Goal: Task Accomplishment & Management: Use online tool/utility

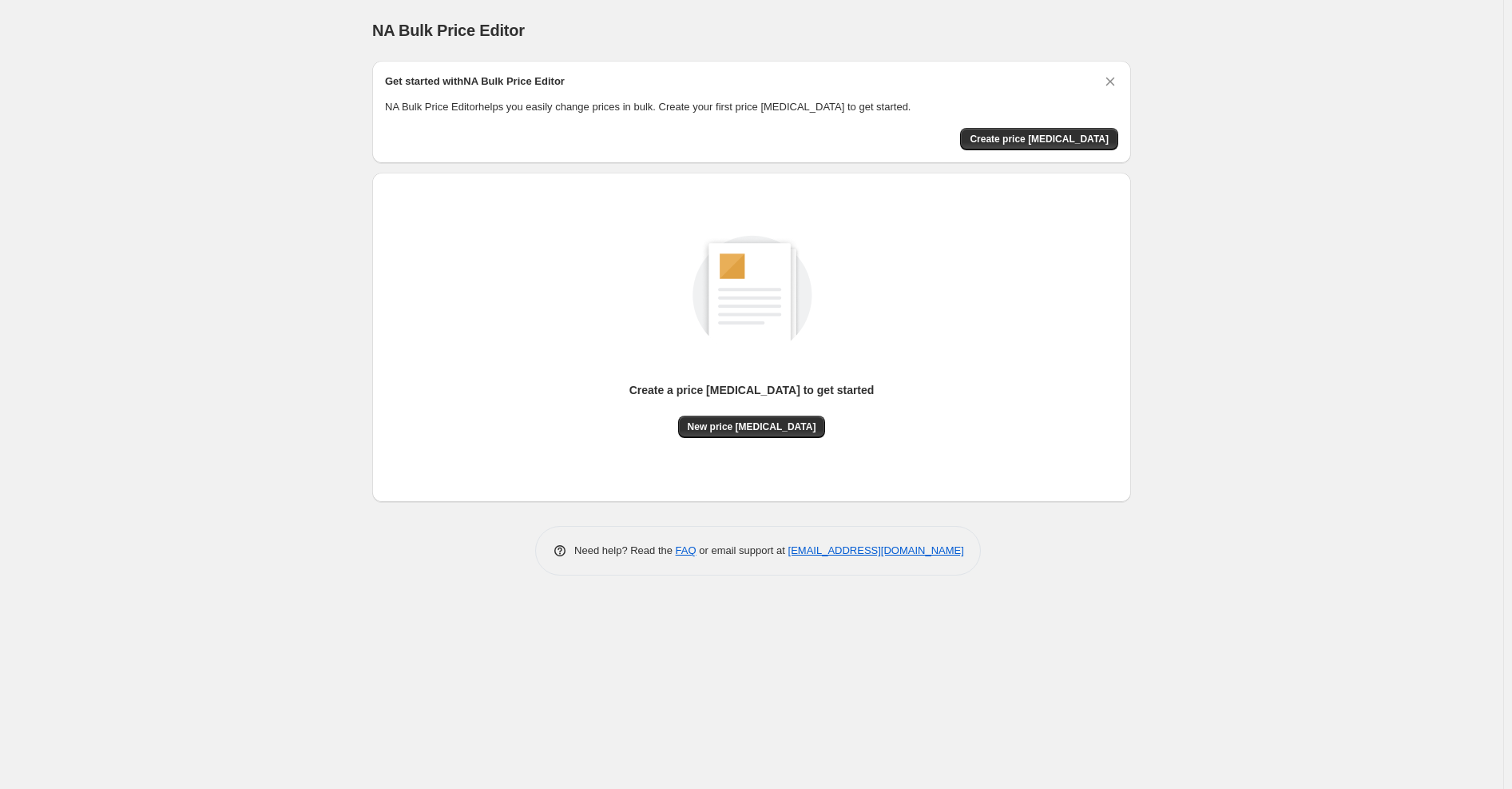
click at [749, 425] on span "New price [MEDICAL_DATA]" at bounding box center [751, 427] width 128 height 13
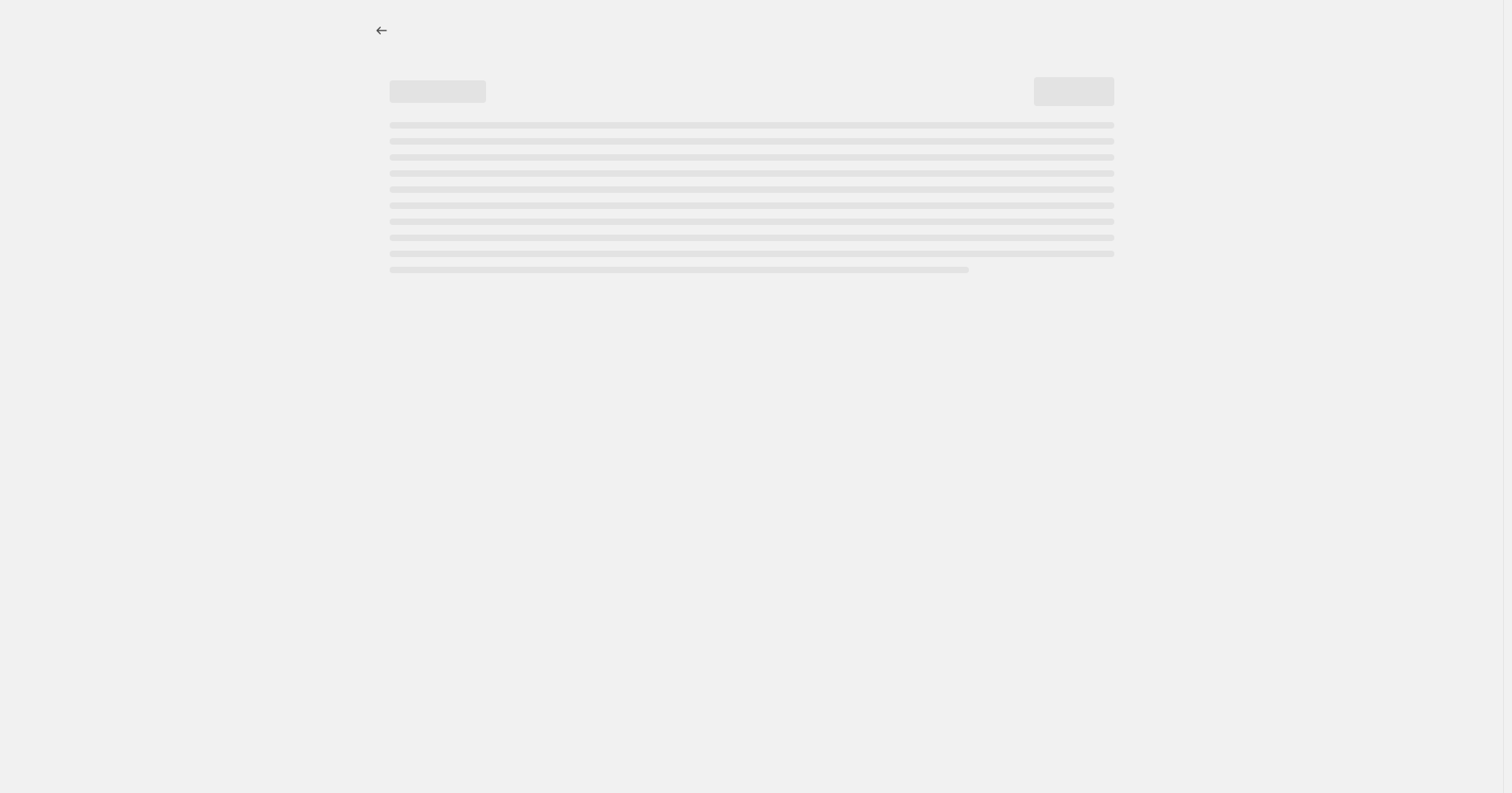
select select "percentage"
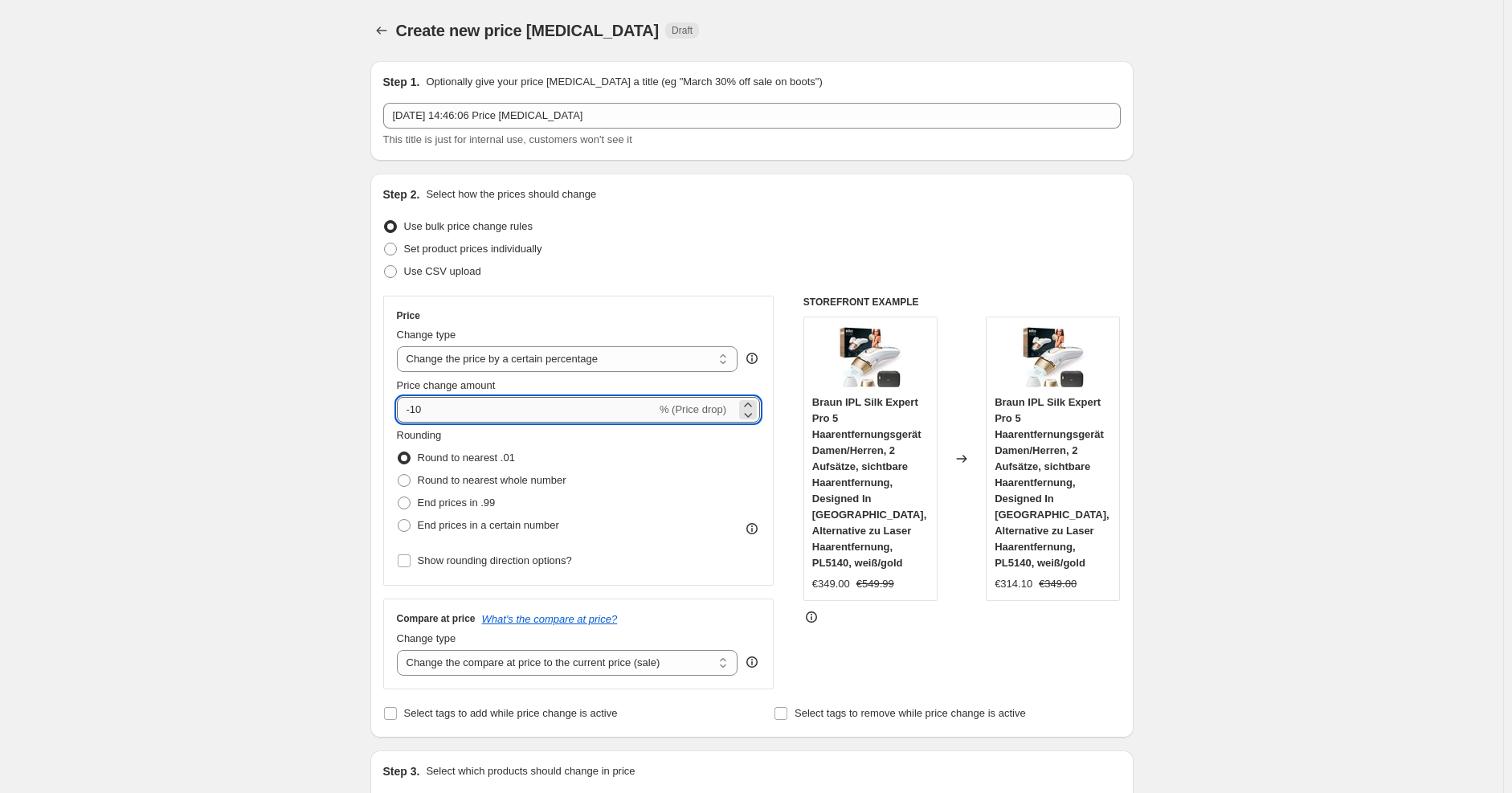
click at [476, 407] on input "-10" at bounding box center [526, 409] width 259 height 25
type input "-1"
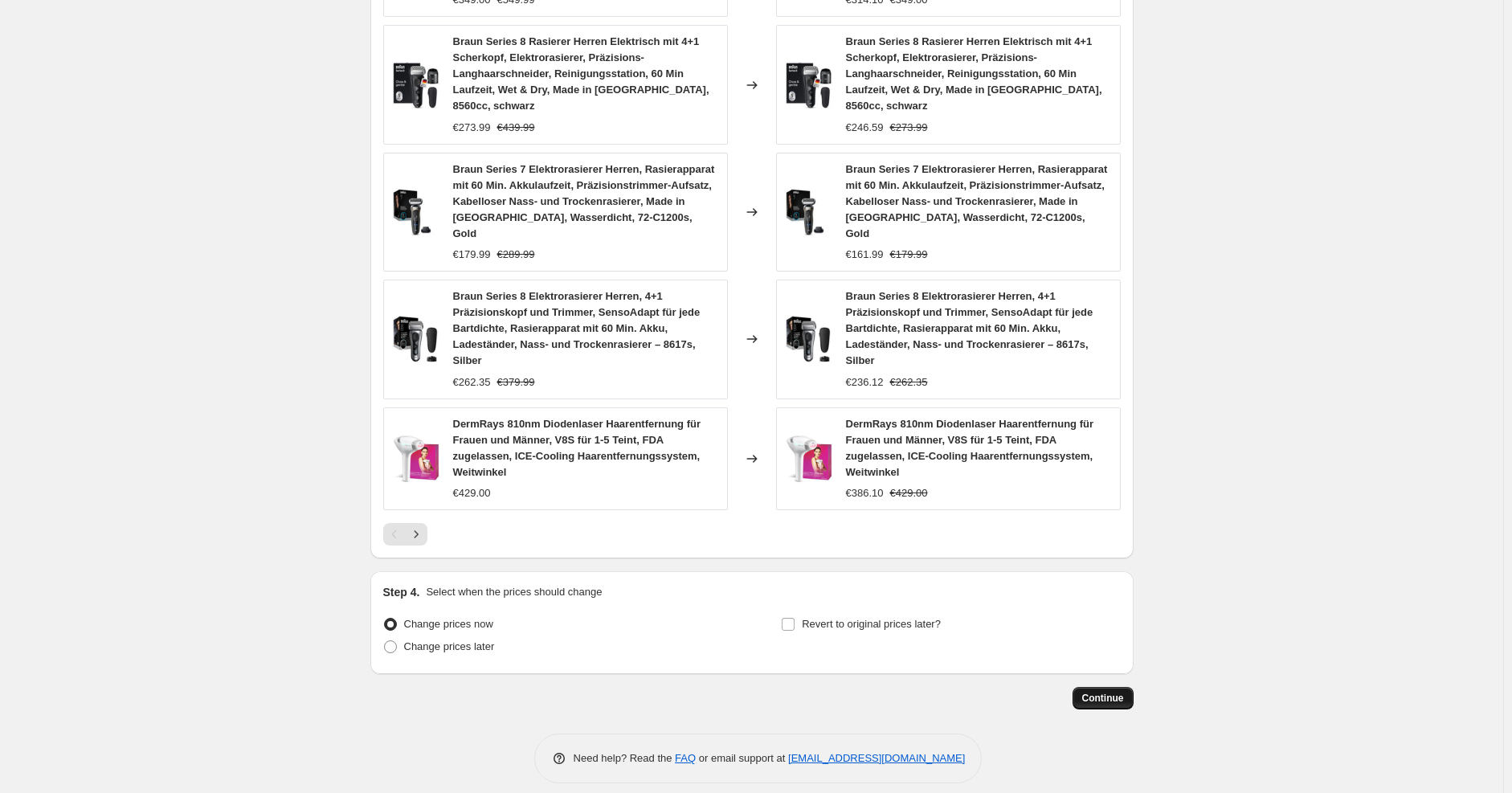
type input "-25"
click at [1099, 691] on span "Continue" at bounding box center [1103, 698] width 42 height 13
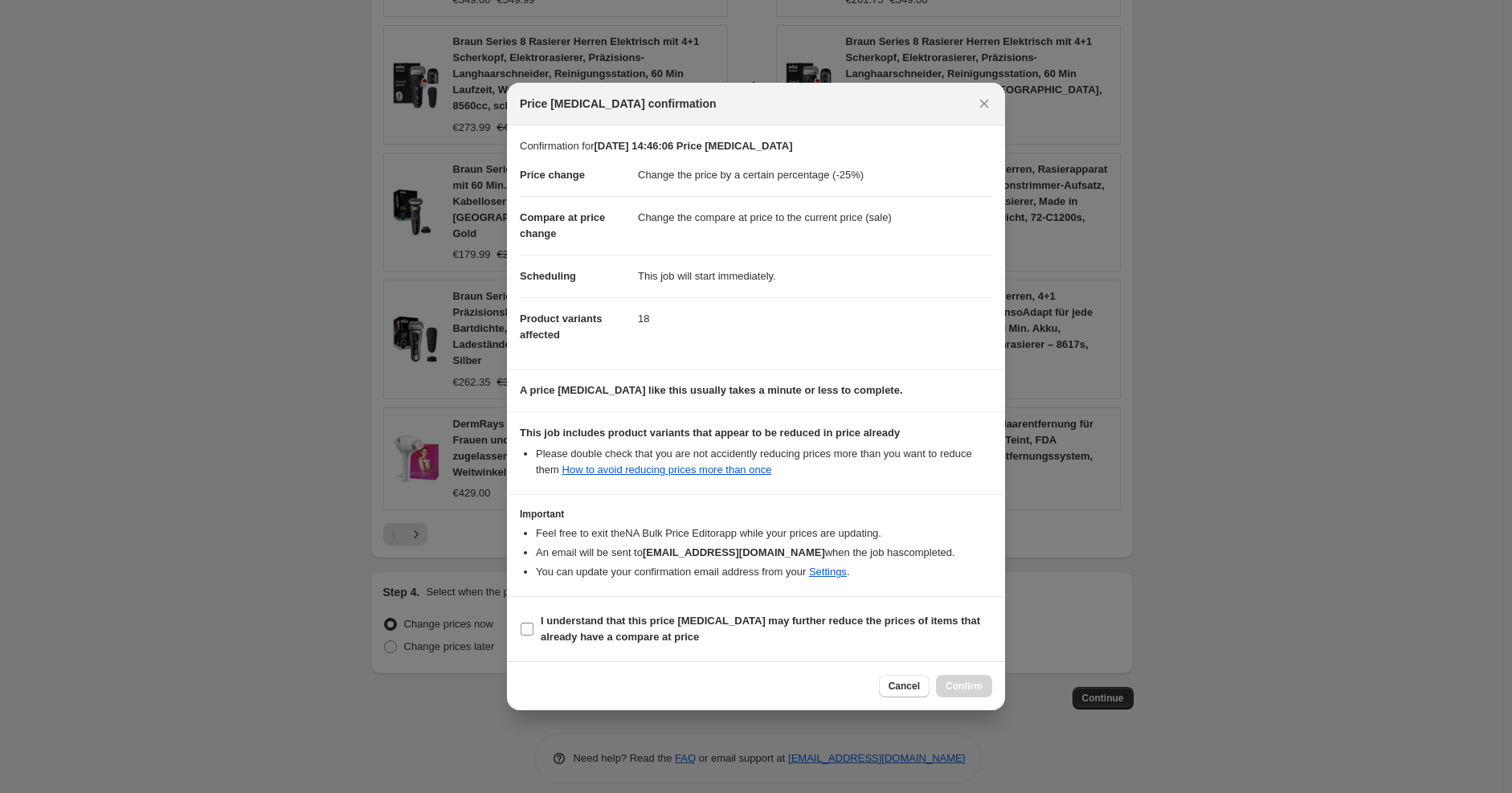
click at [782, 627] on b "I understand that this price [MEDICAL_DATA] may further reduce the prices of it…" at bounding box center [761, 628] width 440 height 28
click at [533, 627] on input "I understand that this price [MEDICAL_DATA] may further reduce the prices of it…" at bounding box center [527, 629] width 13 height 13
checkbox input "true"
click at [952, 686] on span "Confirm" at bounding box center [965, 686] width 37 height 13
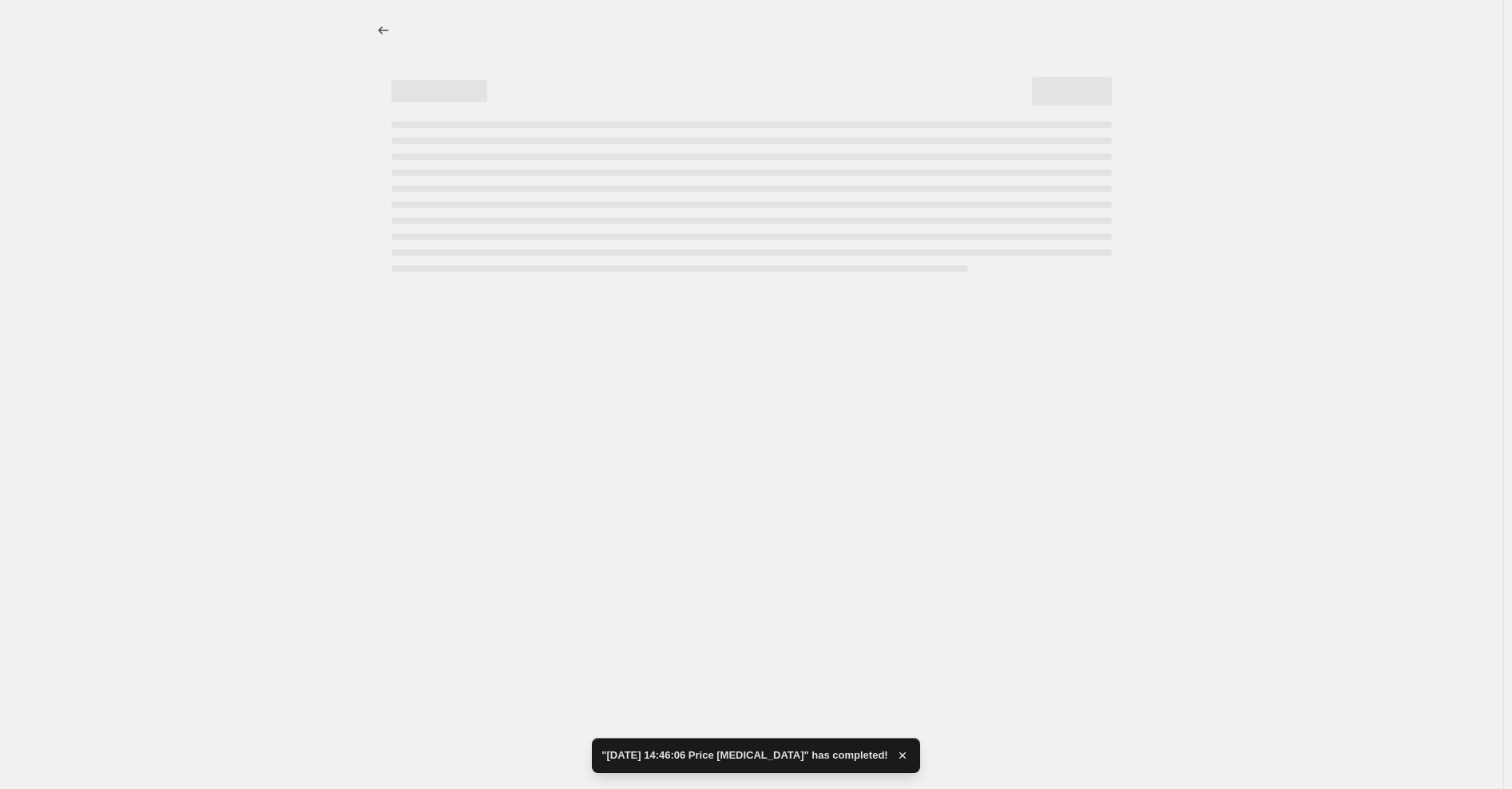
select select "percentage"
